Goal: Navigation & Orientation: Find specific page/section

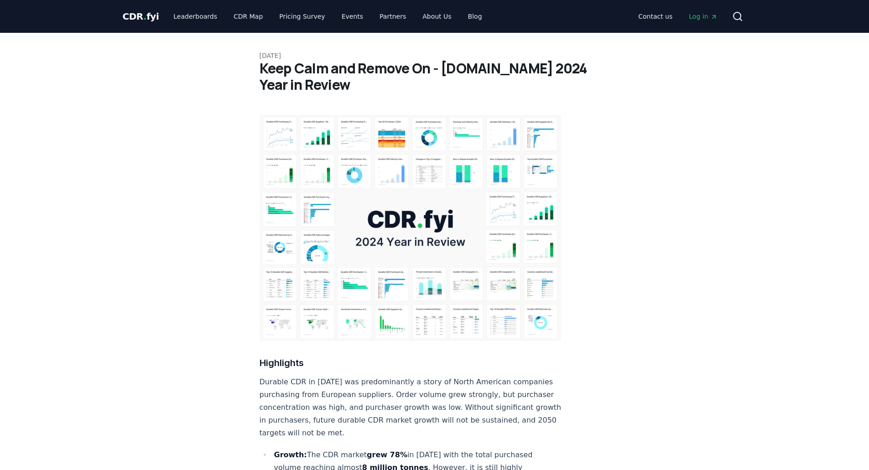
scroll to position [182, 0]
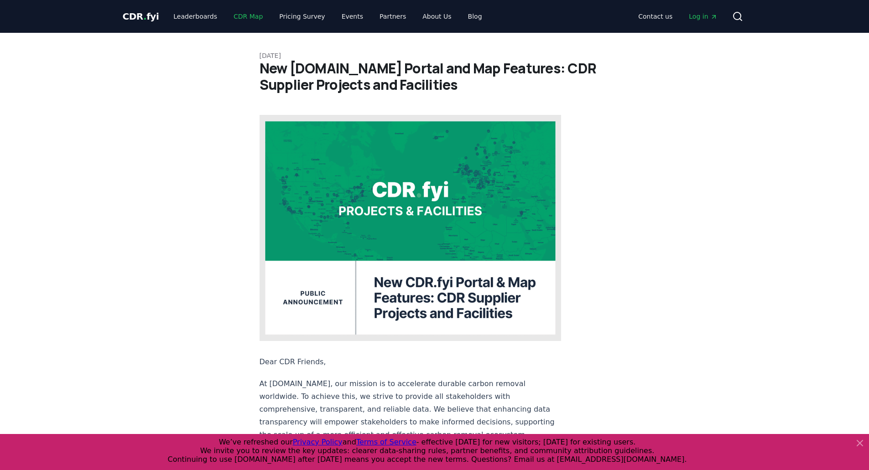
click at [247, 16] on link "CDR Map" at bounding box center [248, 16] width 44 height 16
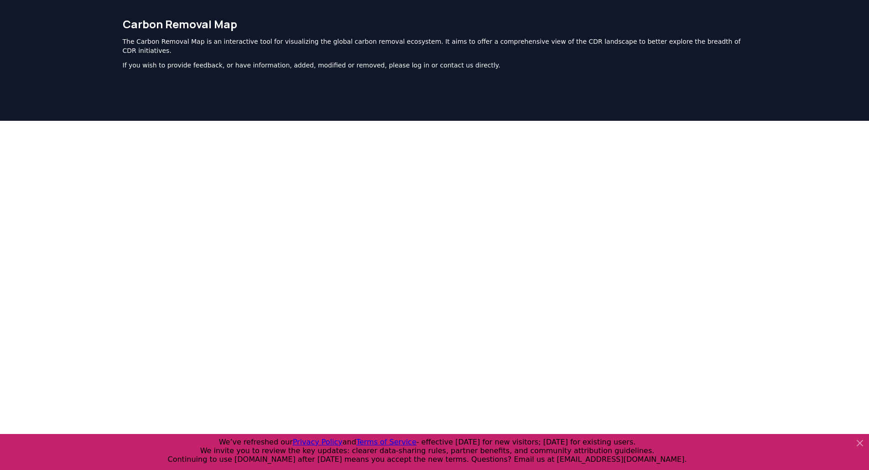
scroll to position [23, 0]
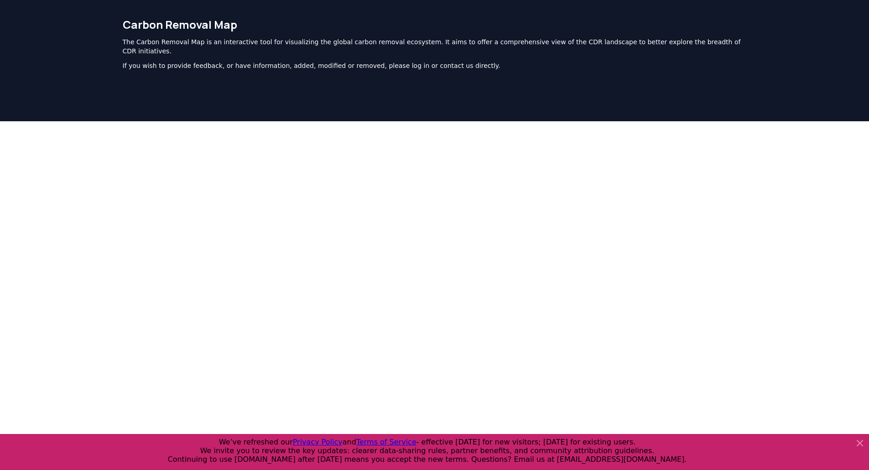
click at [861, 445] on icon at bounding box center [859, 443] width 5 height 5
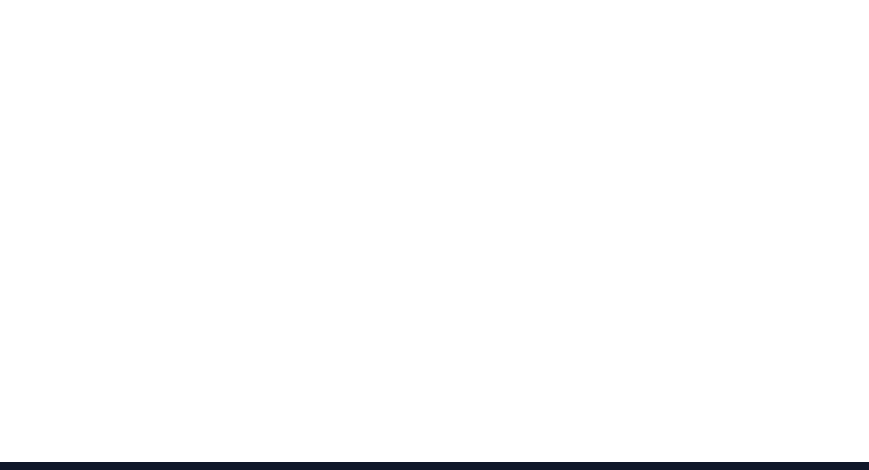
scroll to position [155, 0]
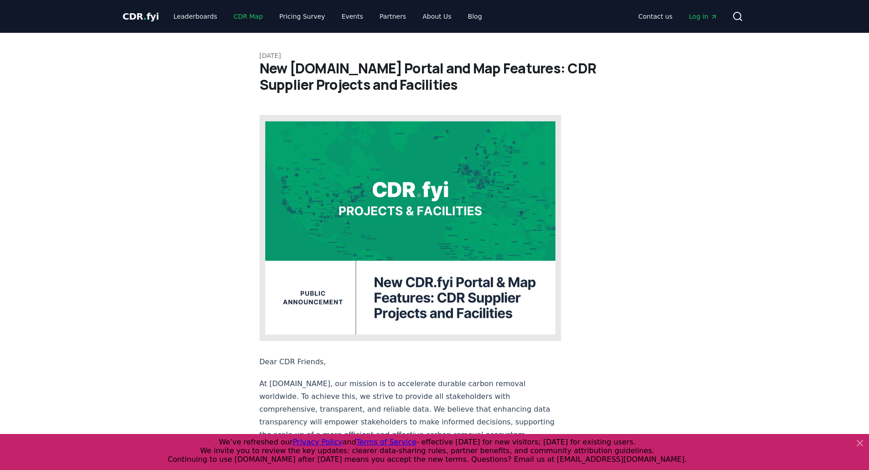
click at [242, 17] on link "CDR Map" at bounding box center [248, 16] width 44 height 16
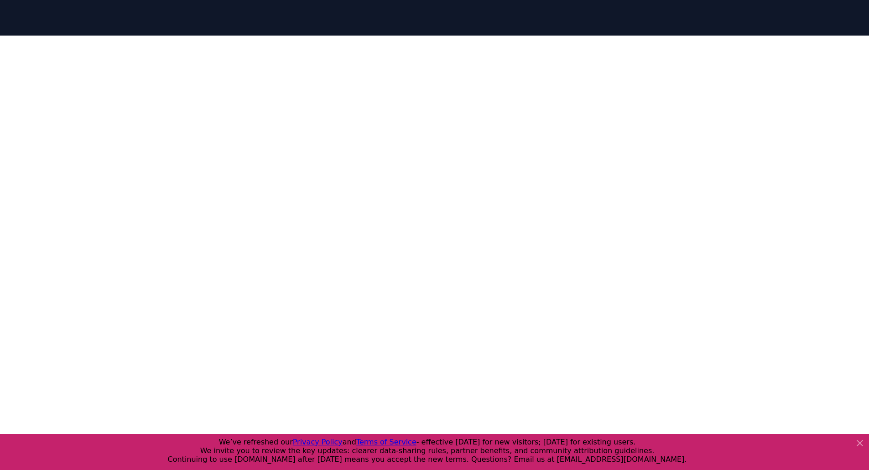
scroll to position [156, 0]
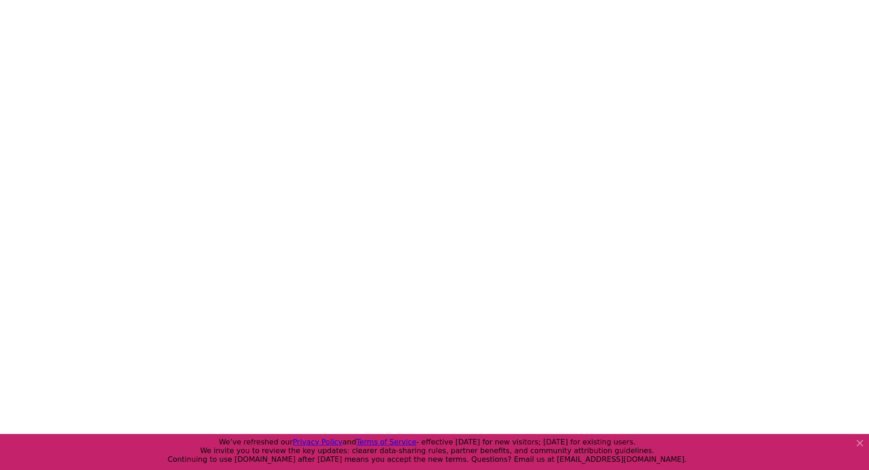
drag, startPoint x: 867, startPoint y: 255, endPoint x: 875, endPoint y: 173, distance: 82.5
click at [869, 173] on html "CDR . fyi Leaderboards CDR Map Pricing Survey Events Partners About Us Blog Con…" at bounding box center [434, 224] width 869 height 760
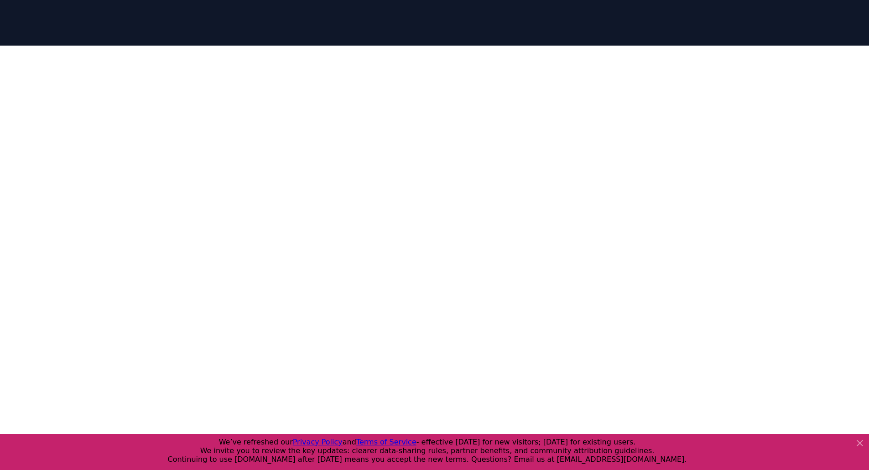
click at [860, 447] on icon at bounding box center [859, 443] width 11 height 11
